Goal: Information Seeking & Learning: Find specific fact

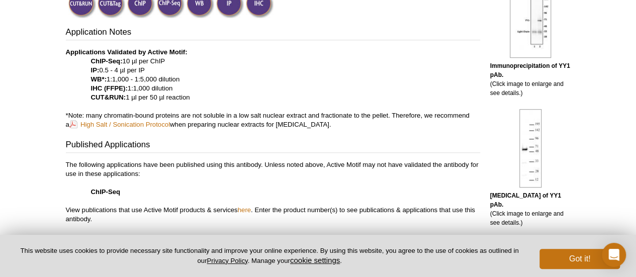
scroll to position [371, 0]
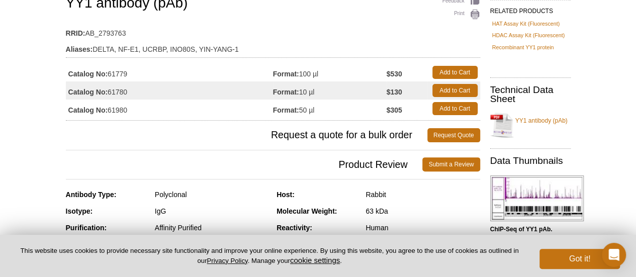
scroll to position [0, 0]
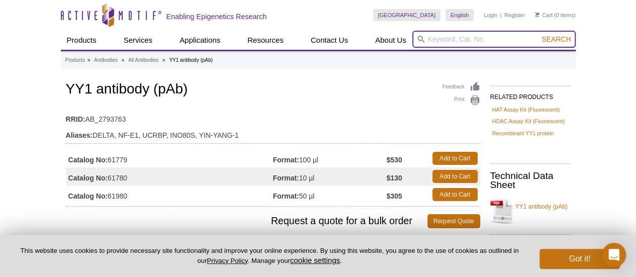
click at [437, 37] on input "search" at bounding box center [493, 39] width 163 height 17
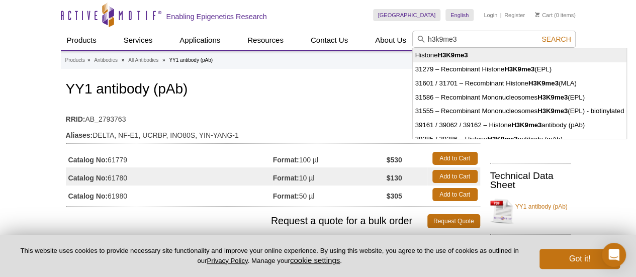
click at [449, 54] on strong "H3K9me3" at bounding box center [452, 55] width 30 height 8
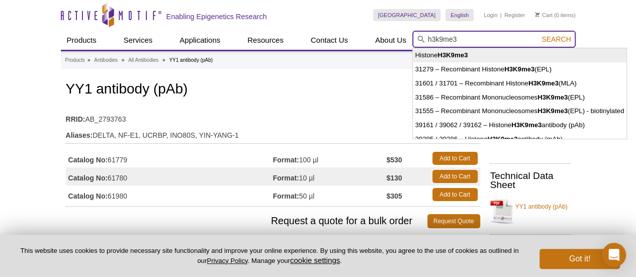
type input "Histone H3K9me3"
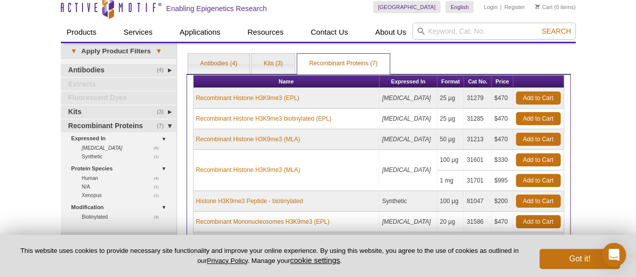
scroll to position [12, 0]
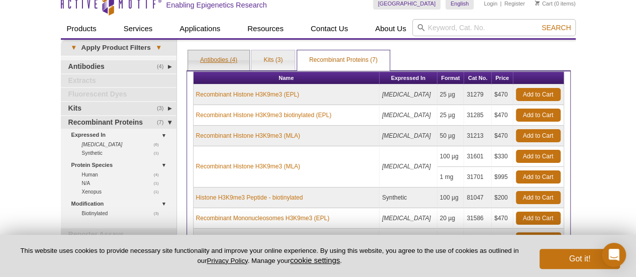
click at [212, 66] on link "Antibodies (4)" at bounding box center [218, 60] width 61 height 20
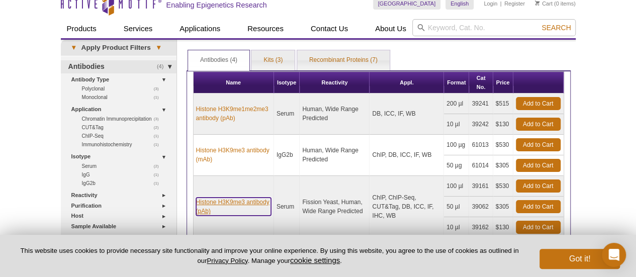
click at [237, 198] on link "Histone H3K9me3 antibody (pAb)" at bounding box center [233, 207] width 75 height 18
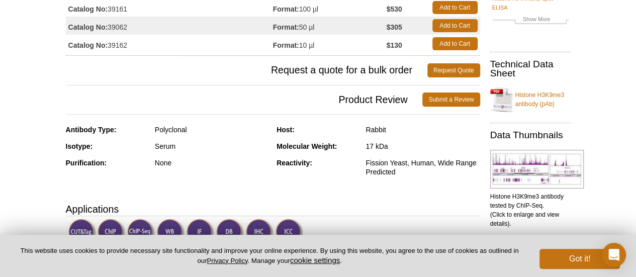
scroll to position [137, 0]
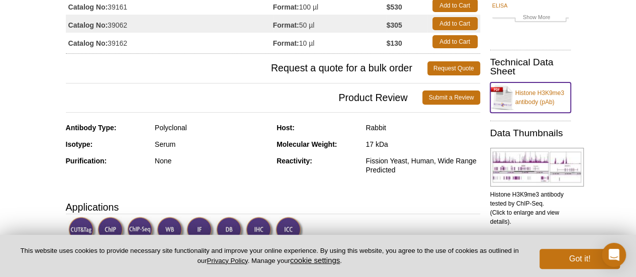
click at [562, 94] on link "Histone H3K9me3 antibody (pAb)" at bounding box center [530, 97] width 80 height 30
